Goal: Task Accomplishment & Management: Use online tool/utility

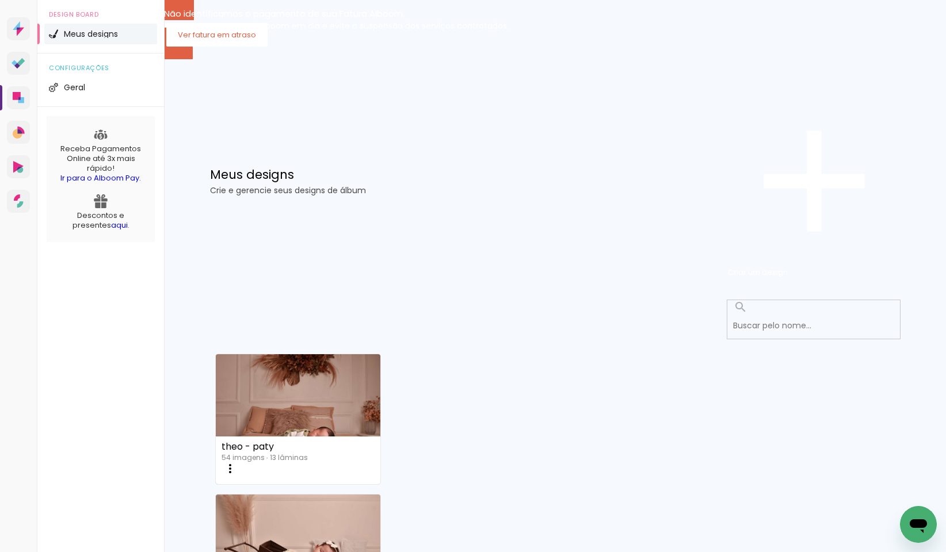
click at [824, 314] on input at bounding box center [816, 326] width 179 height 24
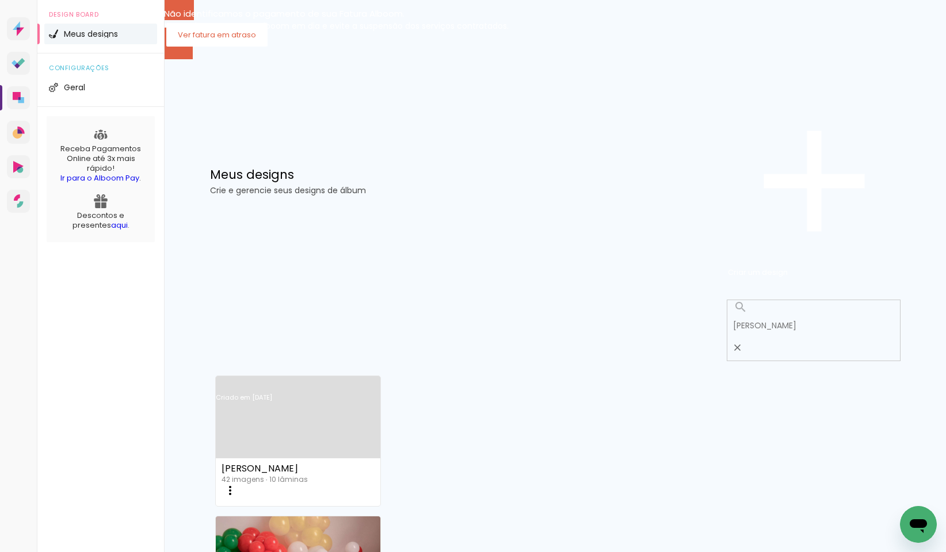
type input "[PERSON_NAME]"
type paper-input "[PERSON_NAME]"
click at [316, 380] on link "Criado em [DATE]" at bounding box center [298, 412] width 165 height 65
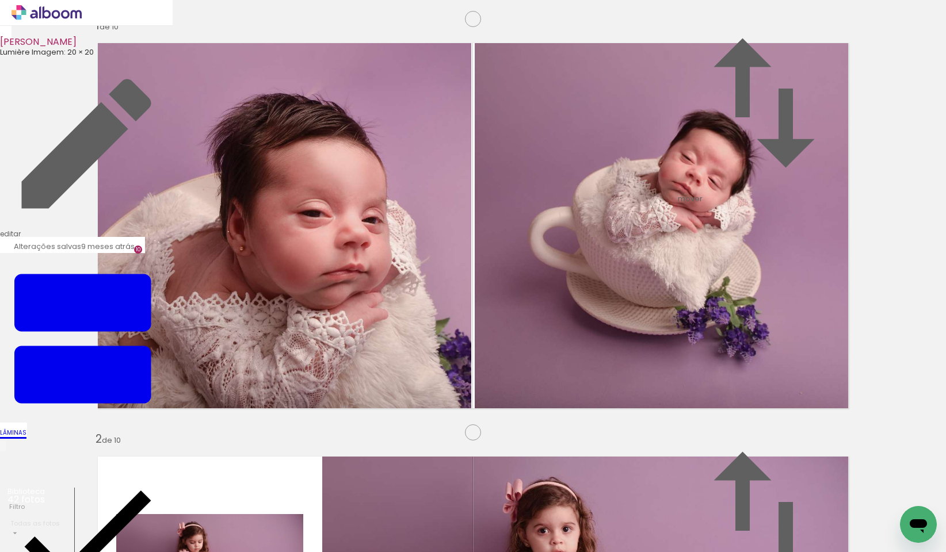
scroll to position [0, 1846]
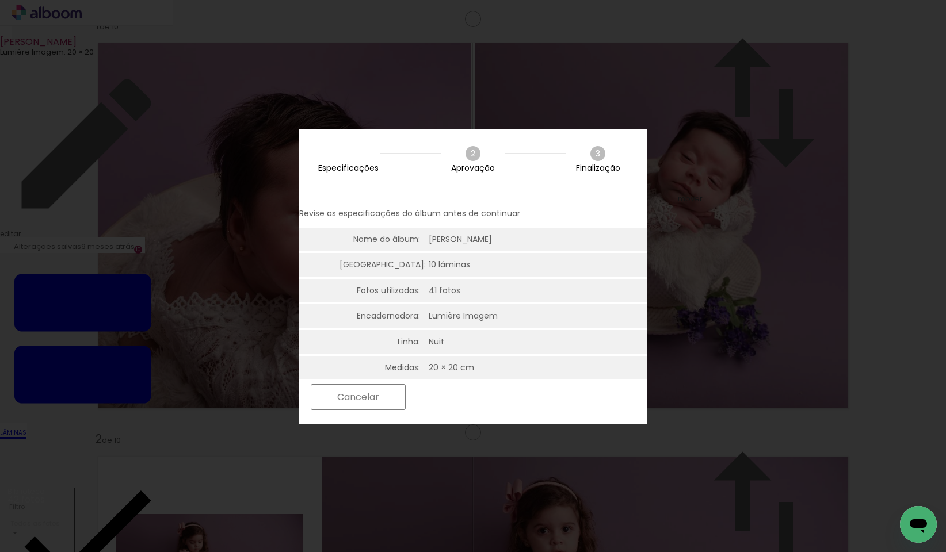
click at [0, 0] on slot "Próximo" at bounding box center [0, 0] width 0 height 0
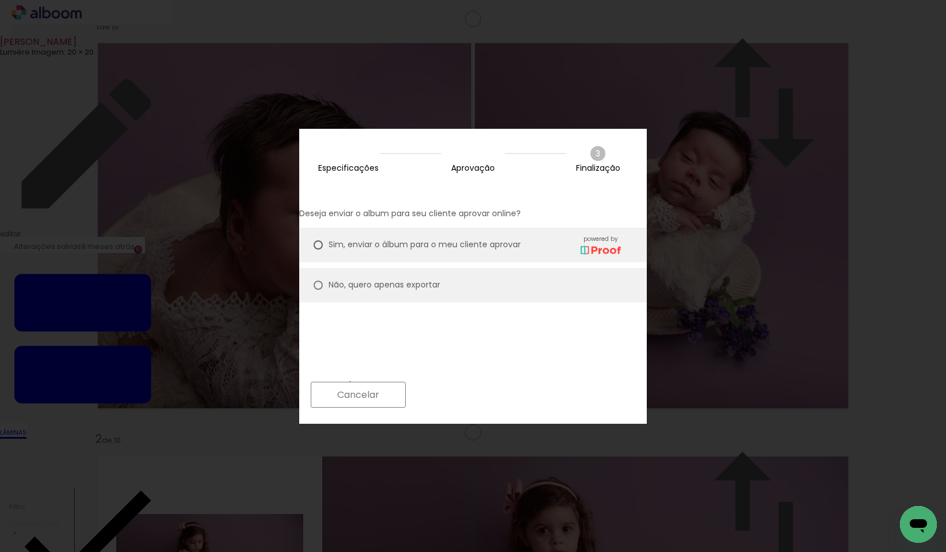
click at [0, 0] on slot "Não, quero apenas exportar" at bounding box center [0, 0] width 0 height 0
type paper-radio-button "on"
click at [0, 0] on slot "Próximo" at bounding box center [0, 0] width 0 height 0
type input "Alta, 300 DPI"
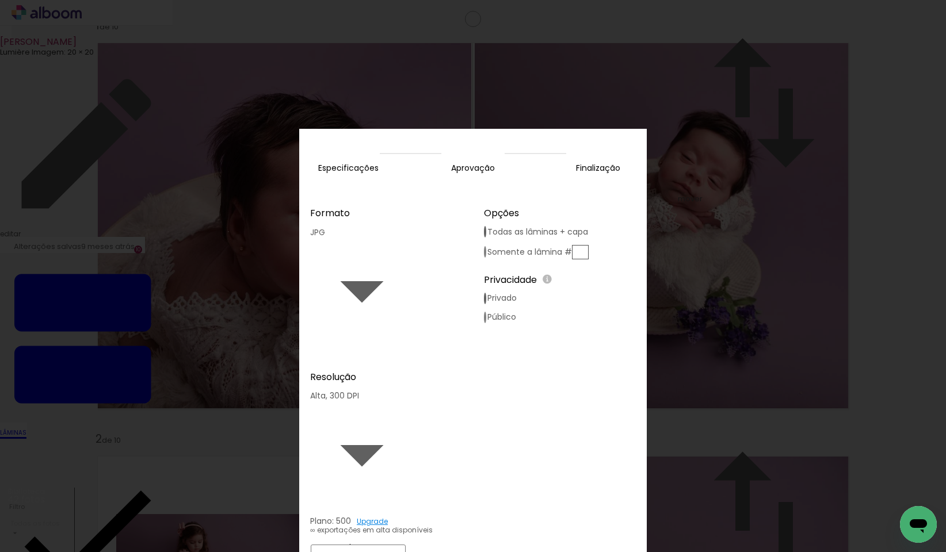
click at [0, 0] on slot "Exportar" at bounding box center [0, 0] width 0 height 0
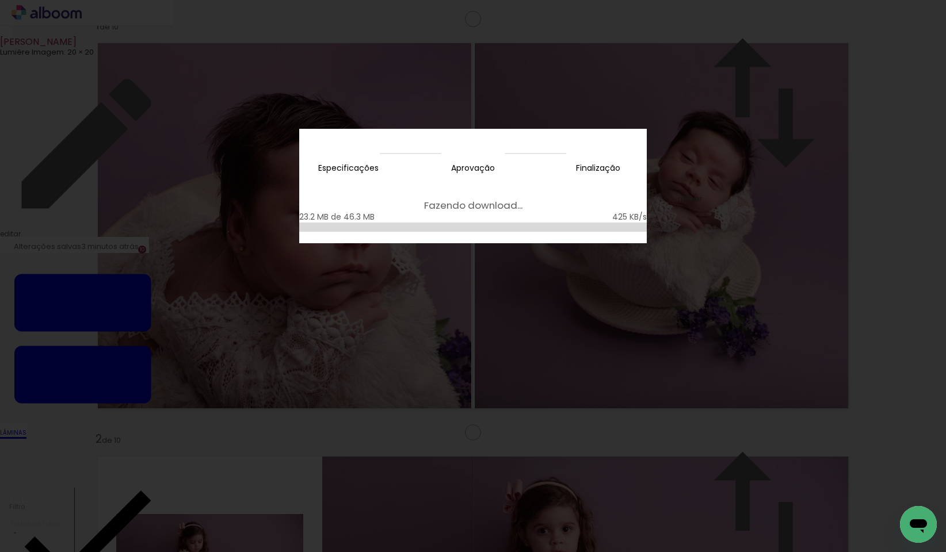
scroll to position [0, 1846]
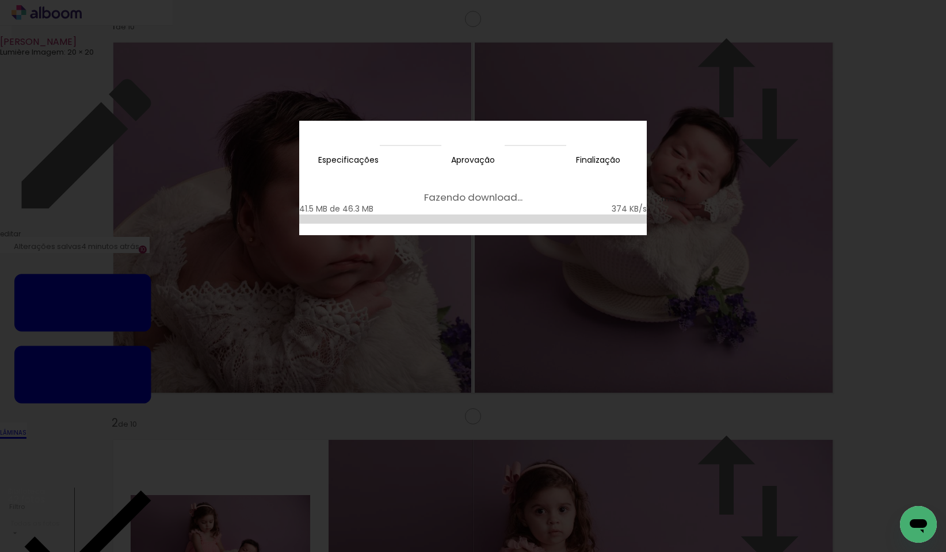
scroll to position [0, 1846]
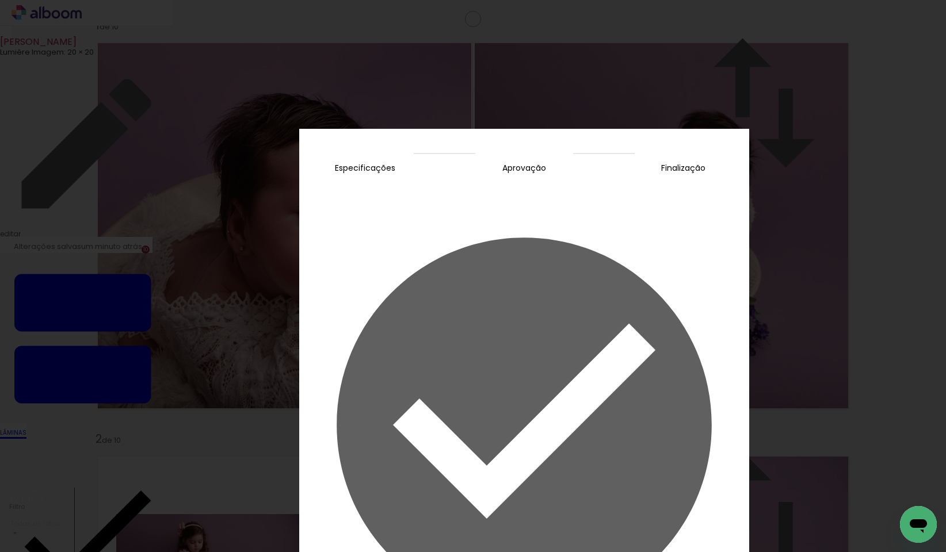
scroll to position [0, 1846]
click at [0, 0] on slot "Concluir" at bounding box center [0, 0] width 0 height 0
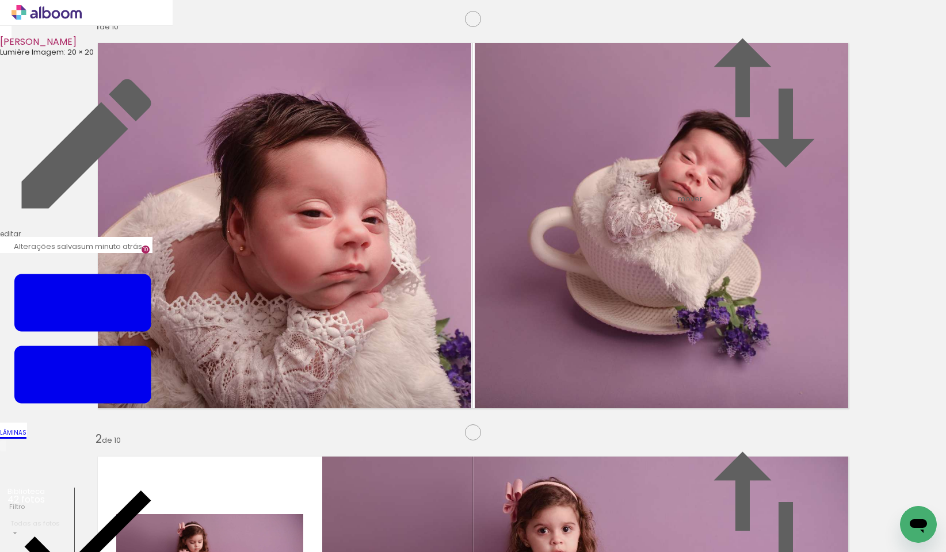
scroll to position [3854, 0]
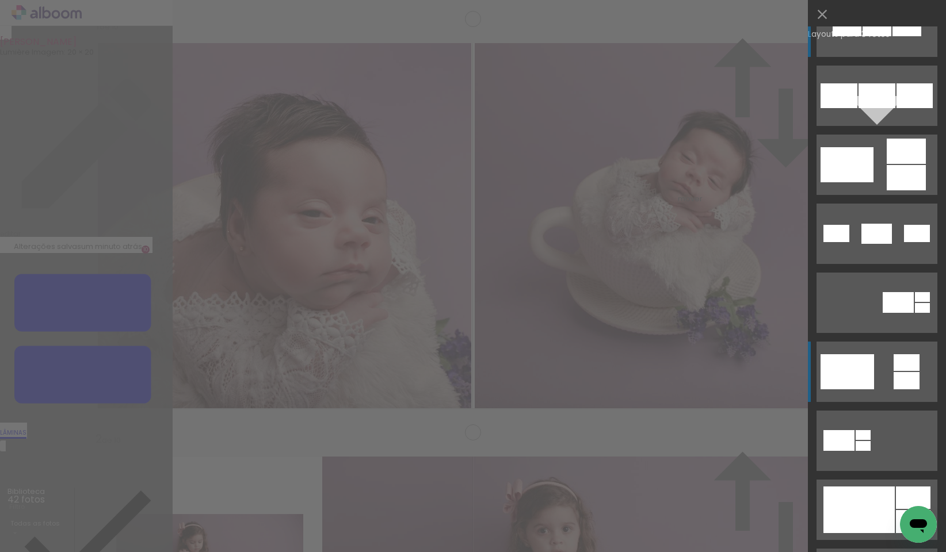
scroll to position [270, 0]
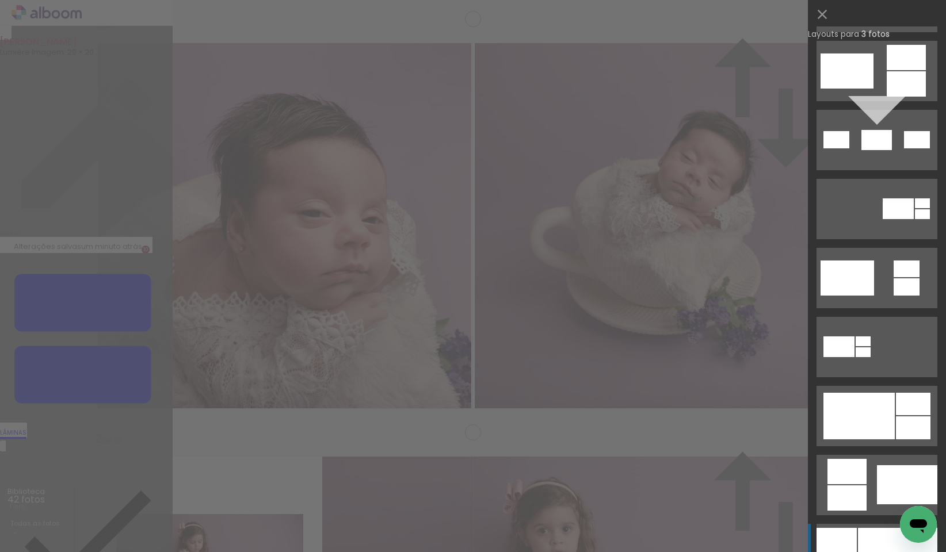
click at [859, 535] on div at bounding box center [897, 554] width 79 height 52
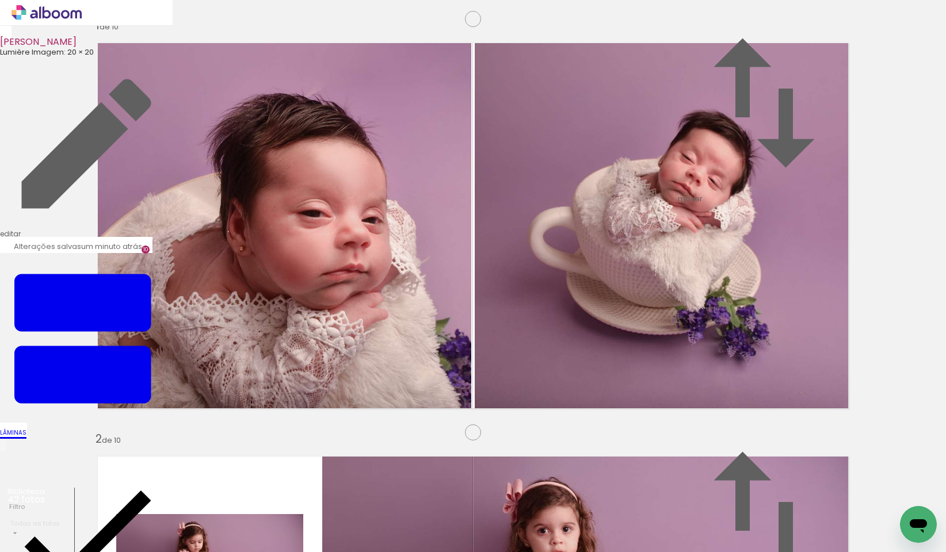
drag, startPoint x: 255, startPoint y: 375, endPoint x: 511, endPoint y: 300, distance: 266.7
click at [0, 0] on slot at bounding box center [0, 0] width 0 height 0
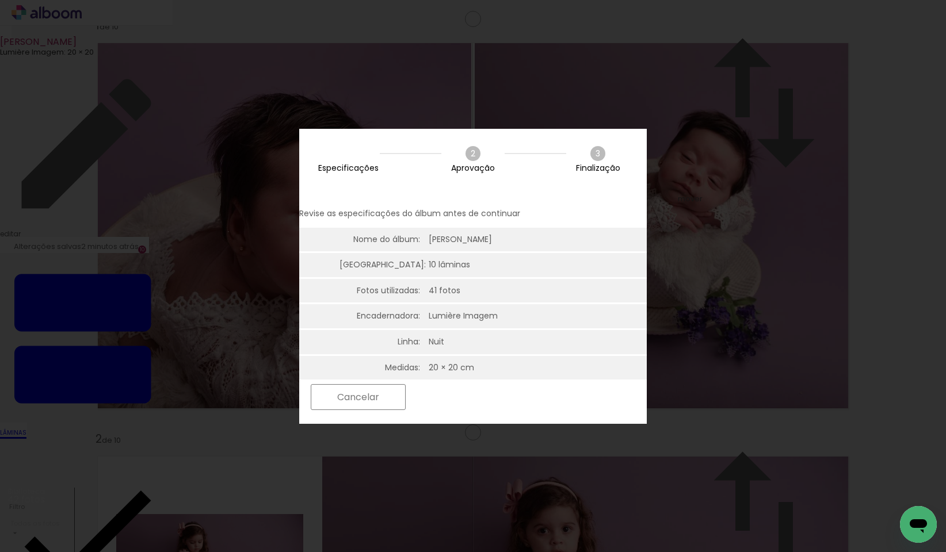
scroll to position [0, 0]
click at [500, 407] on paper-button "Próximo" at bounding box center [455, 397] width 89 height 25
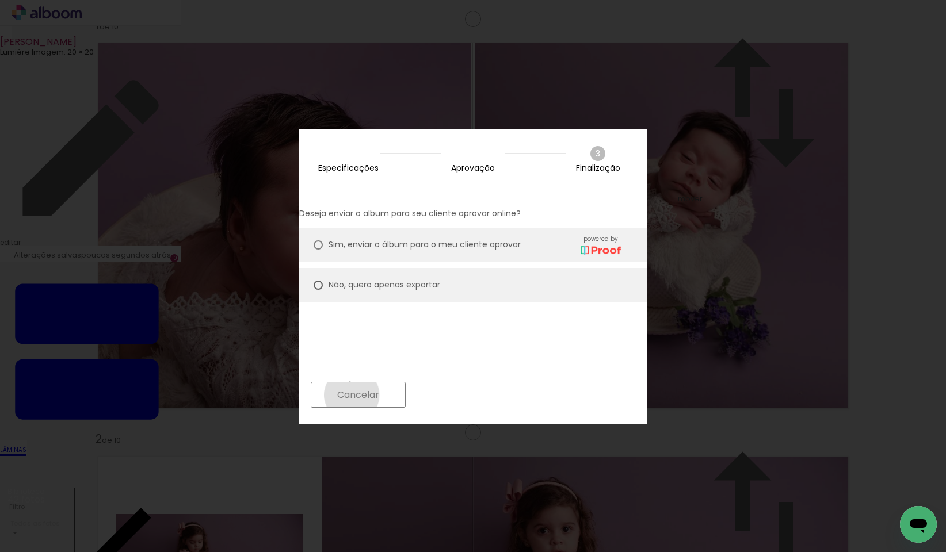
click at [0, 0] on slot "Cancelar" at bounding box center [0, 0] width 0 height 0
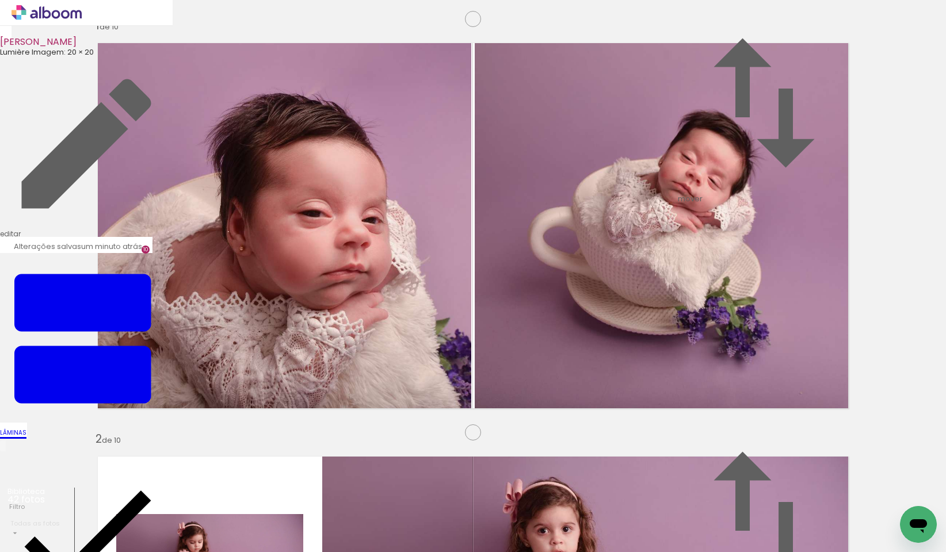
scroll to position [349, 0]
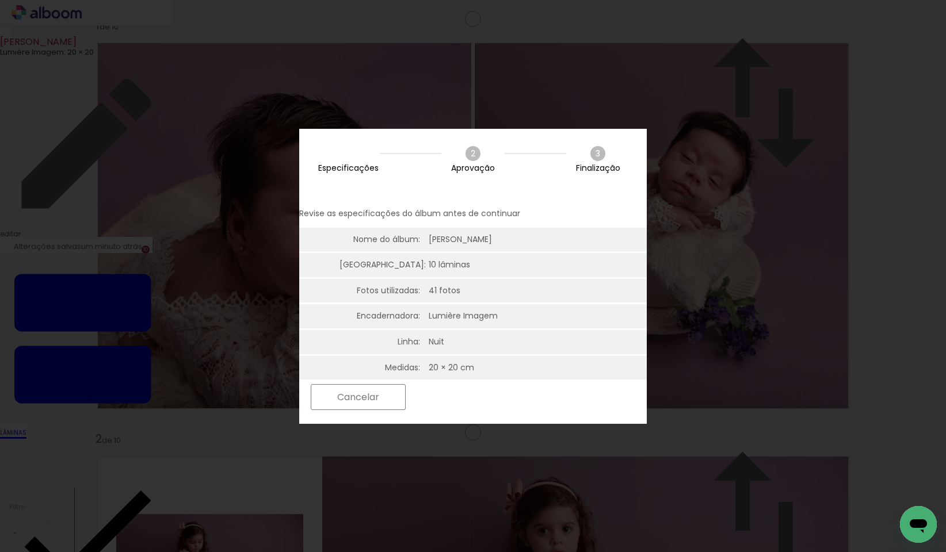
click at [0, 0] on slot "Próximo" at bounding box center [0, 0] width 0 height 0
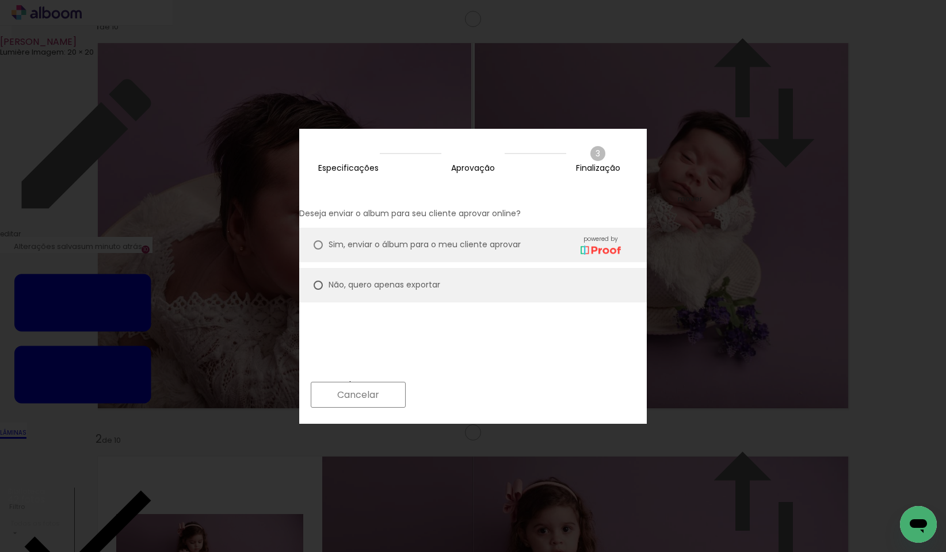
click at [0, 0] on slot "Próximo" at bounding box center [0, 0] width 0 height 0
type input "Alta, 300 DPI"
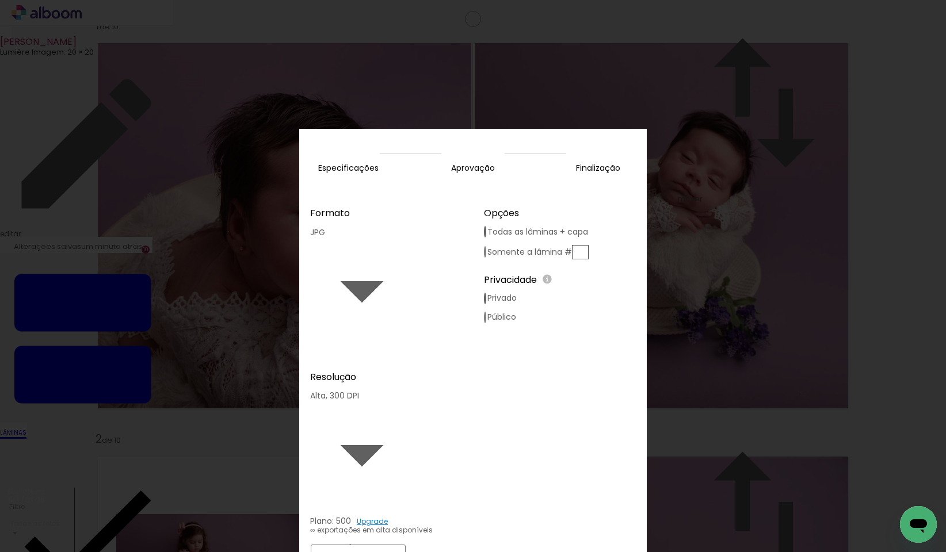
click at [0, 0] on slot "Exportar" at bounding box center [0, 0] width 0 height 0
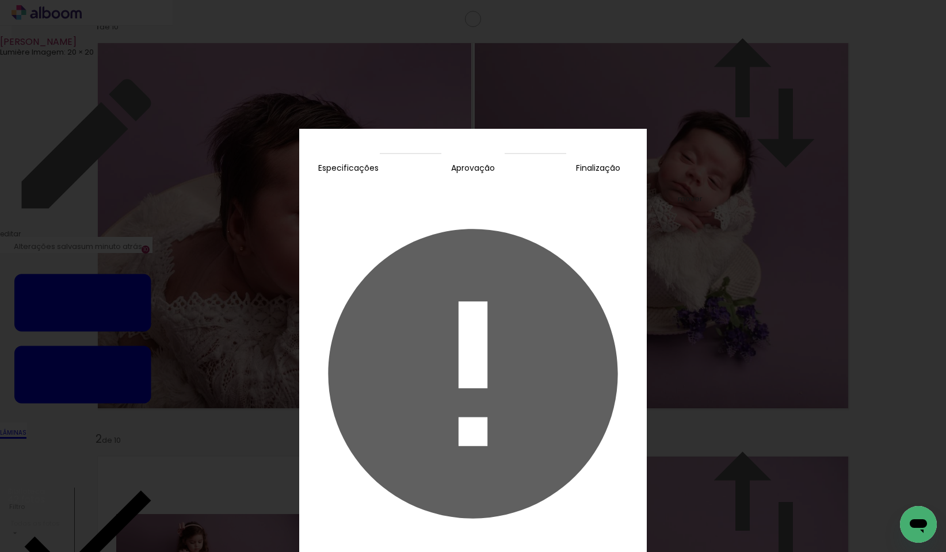
click at [0, 0] on slot "Cancelar" at bounding box center [0, 0] width 0 height 0
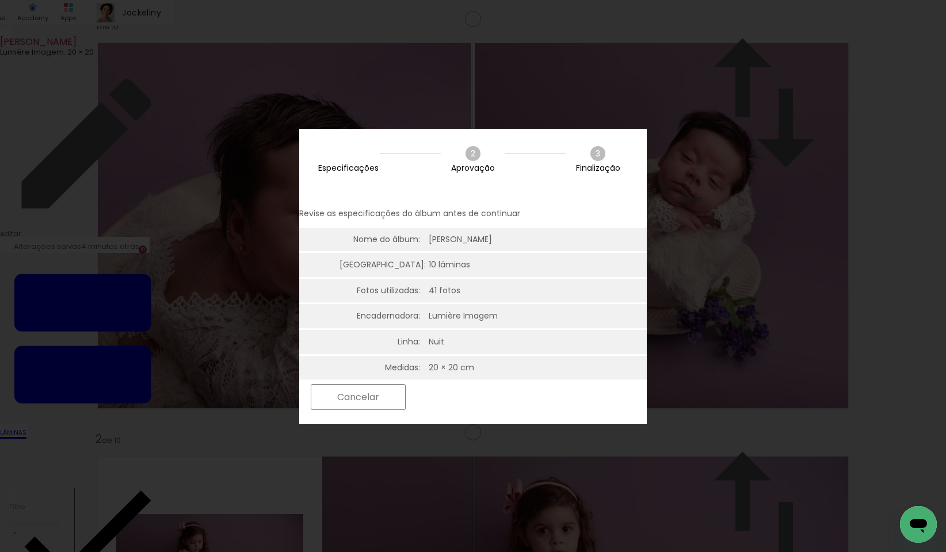
click at [500, 390] on paper-button "Próximo" at bounding box center [455, 397] width 89 height 25
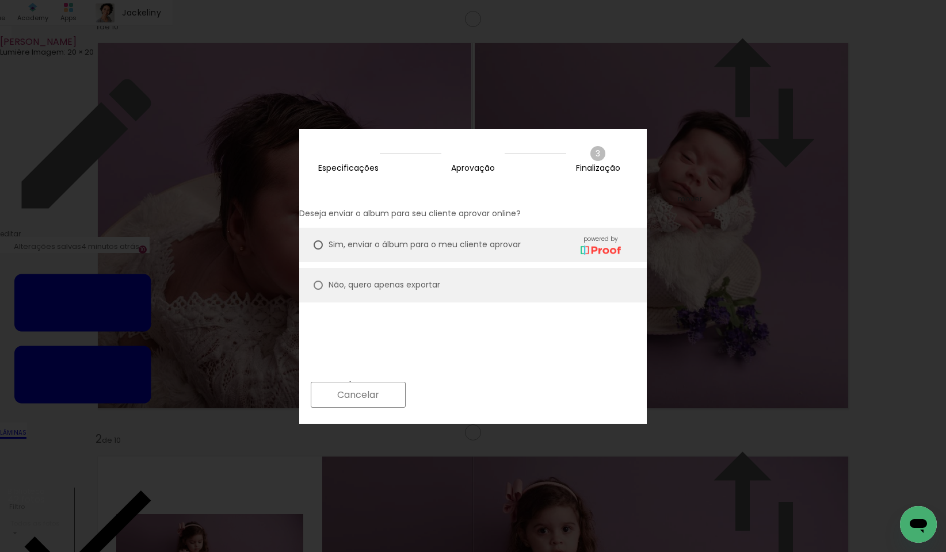
click at [432, 268] on paper-radio-button "Não, quero apenas exportar" at bounding box center [472, 285] width 347 height 35
type paper-radio-button "on"
click at [0, 0] on slot "Próximo" at bounding box center [0, 0] width 0 height 0
type input "Alta, 300 DPI"
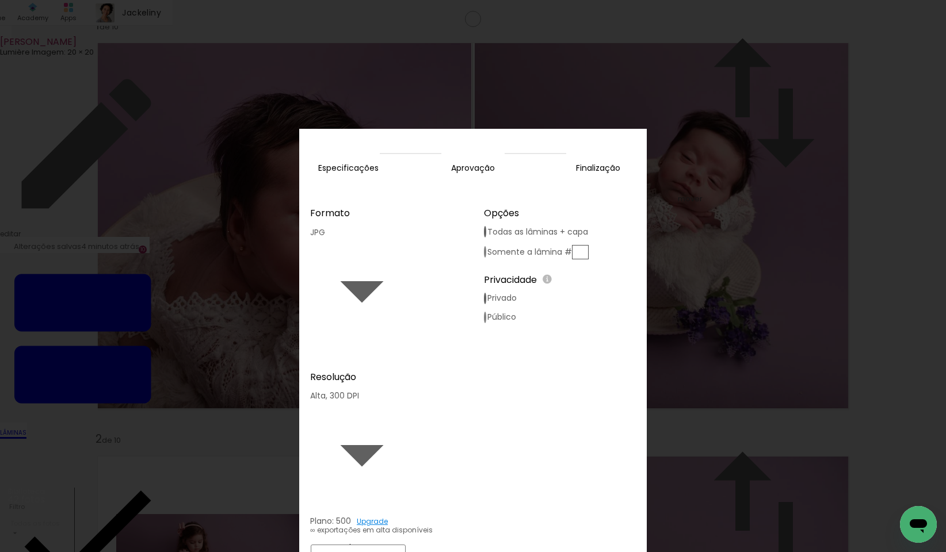
click at [0, 0] on slot "Exportar" at bounding box center [0, 0] width 0 height 0
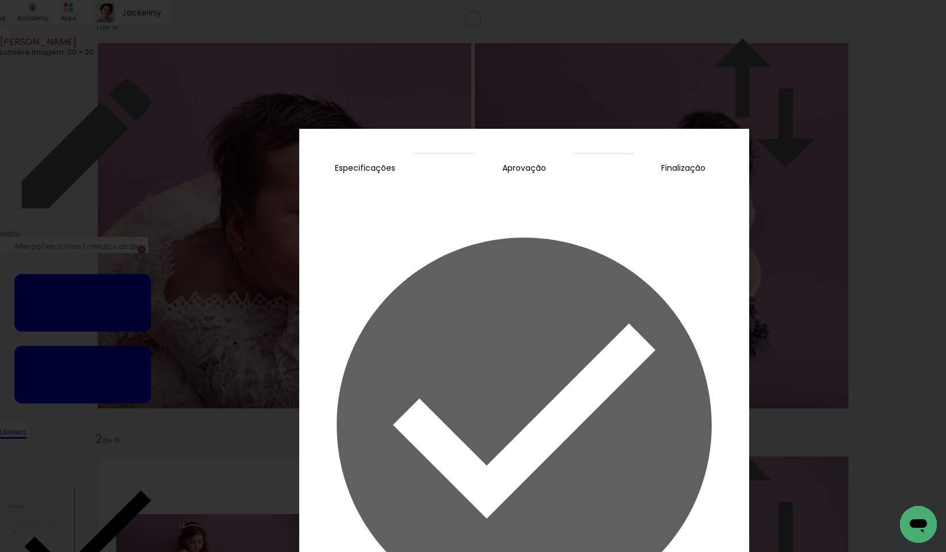
click at [0, 0] on slot "Concluir" at bounding box center [0, 0] width 0 height 0
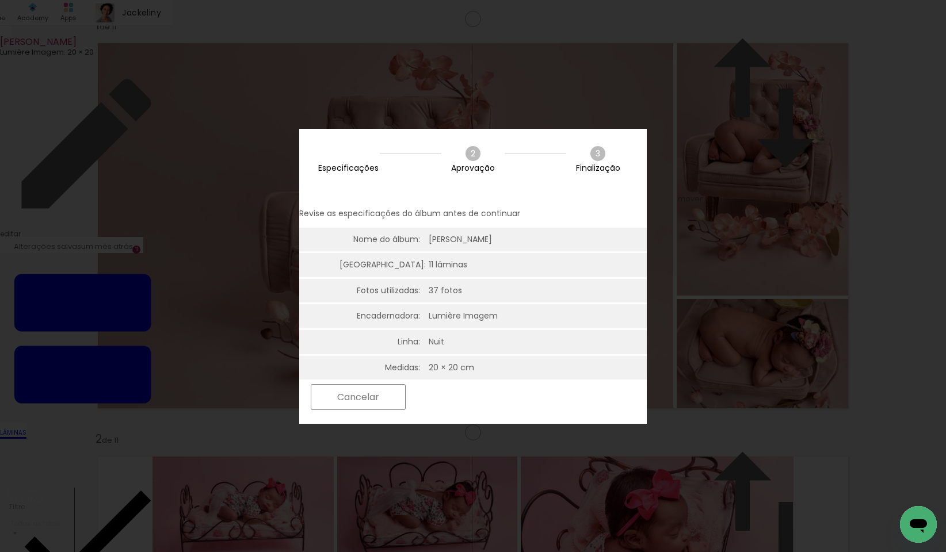
click at [0, 0] on slot "Cancelar" at bounding box center [0, 0] width 0 height 0
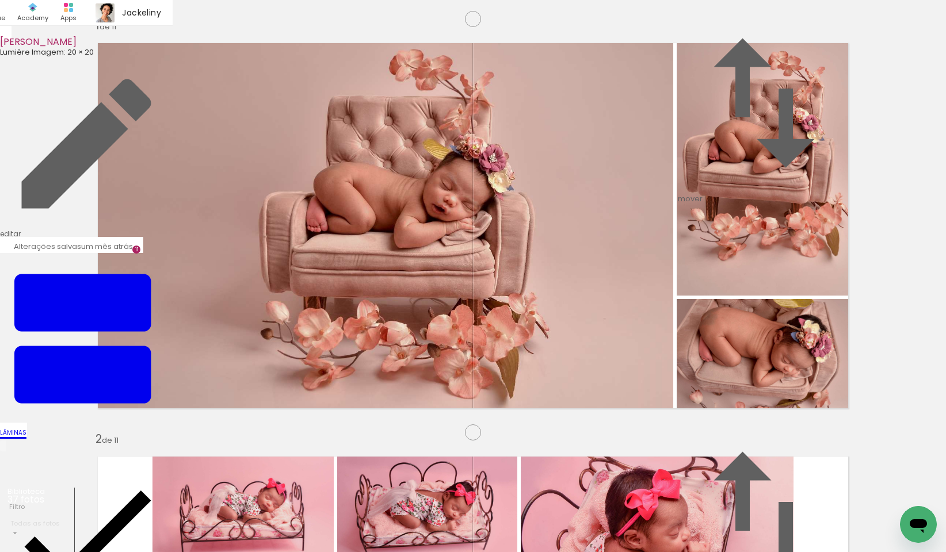
scroll to position [4474, 0]
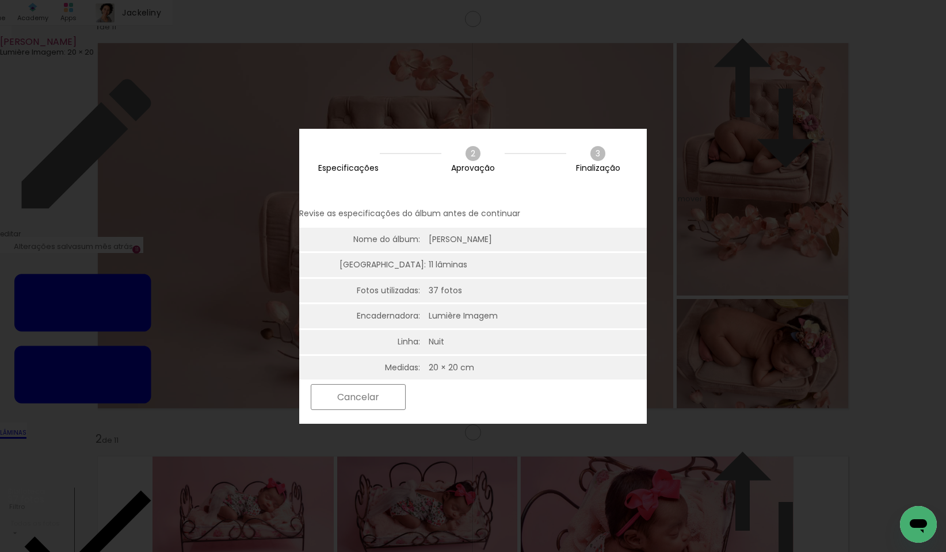
click at [0, 0] on slot "Próximo" at bounding box center [0, 0] width 0 height 0
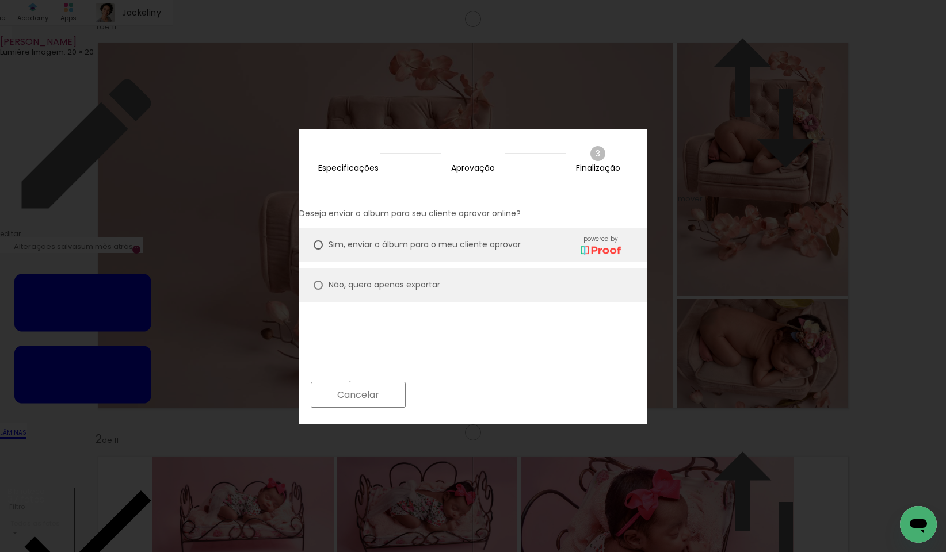
click at [0, 0] on slot "Não, quero apenas exportar" at bounding box center [0, 0] width 0 height 0
type paper-radio-button "on"
click at [0, 0] on slot "Próximo" at bounding box center [0, 0] width 0 height 0
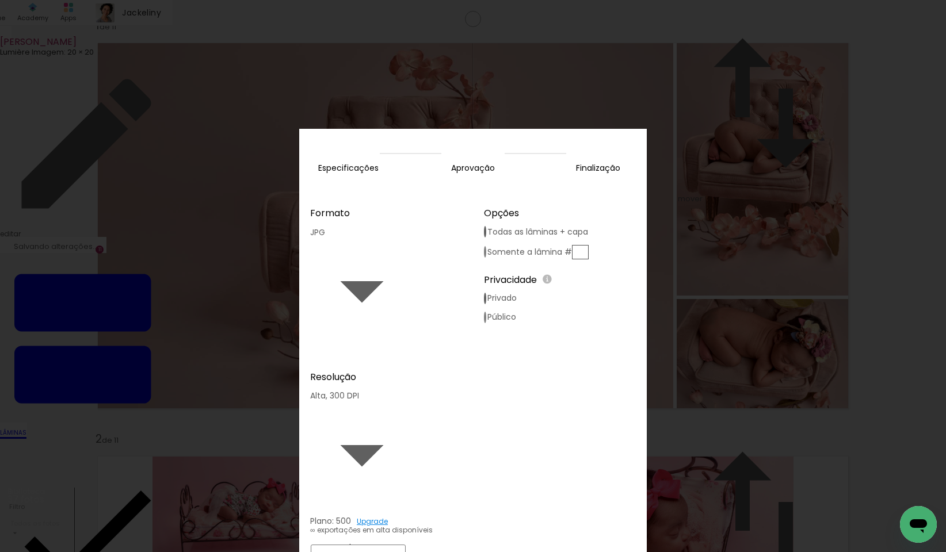
type input "Alta, 300 DPI"
click at [0, 0] on slot "Exportar" at bounding box center [0, 0] width 0 height 0
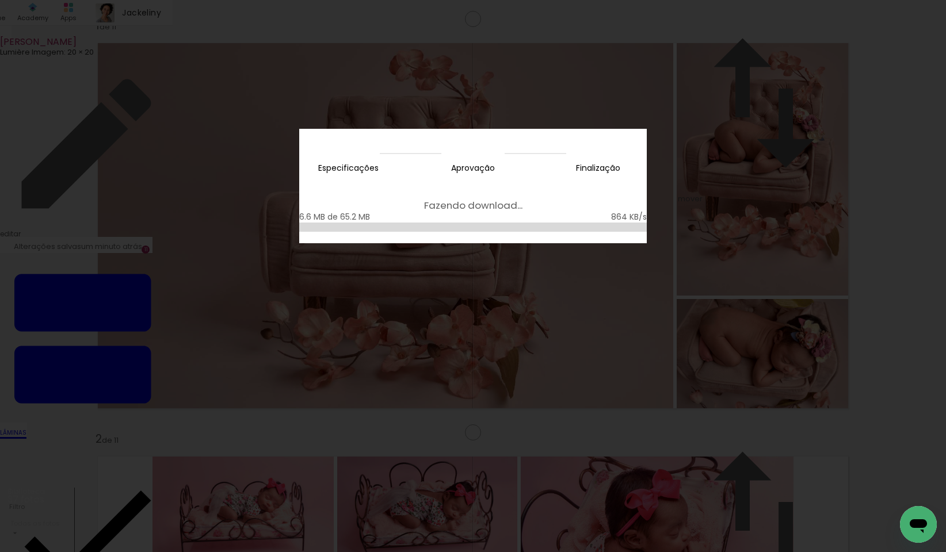
scroll to position [4474, 0]
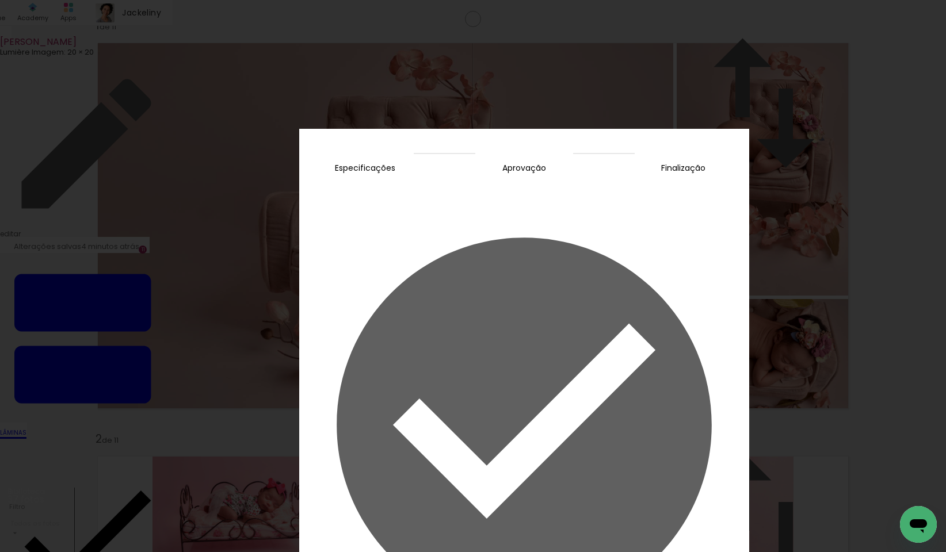
scroll to position [4474, 0]
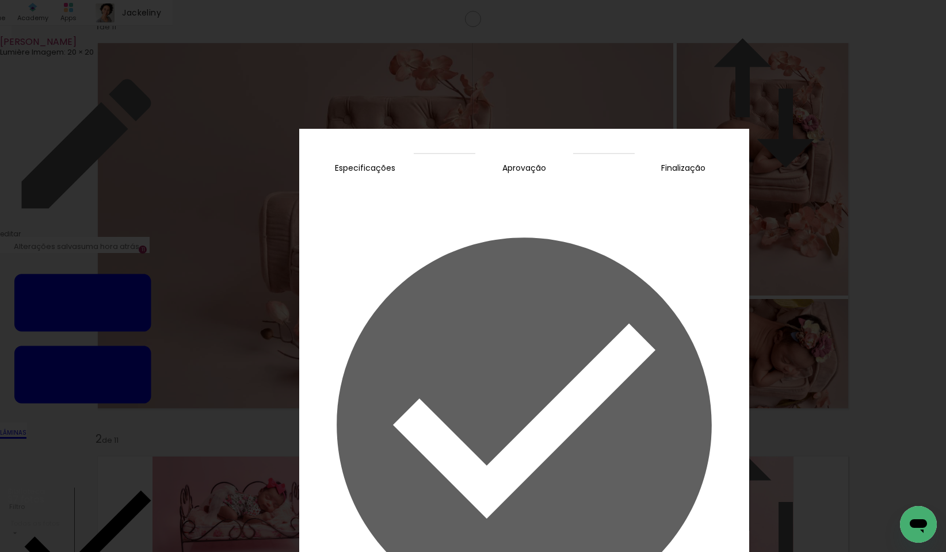
click at [0, 0] on slot "Concluir" at bounding box center [0, 0] width 0 height 0
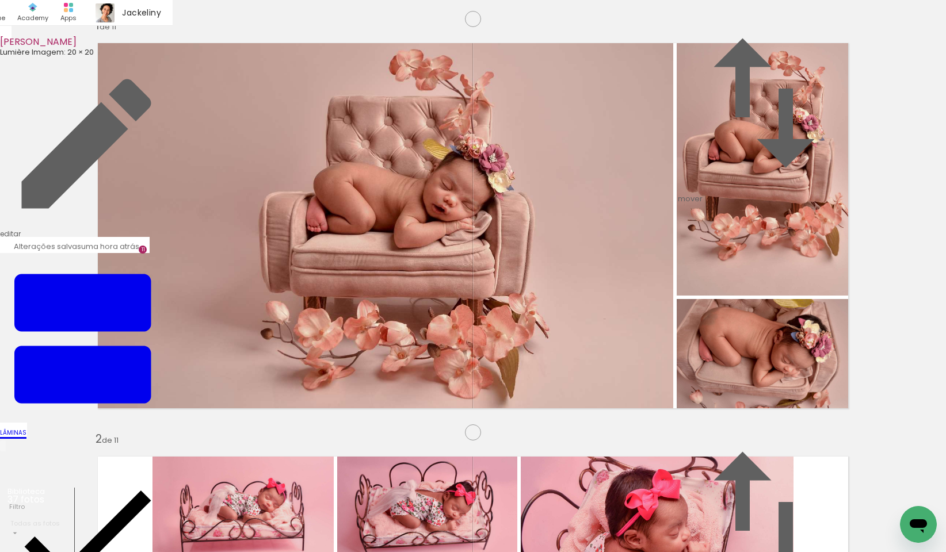
scroll to position [4130, 0]
click at [41, 21] on div "› Editor de álbum Indique Indique e ganhe Conteúdo que inspira Academy Produtos…" at bounding box center [86, 13] width 173 height 26
drag, startPoint x: 48, startPoint y: 18, endPoint x: 51, endPoint y: 26, distance: 8.8
